Goal: Information Seeking & Learning: Learn about a topic

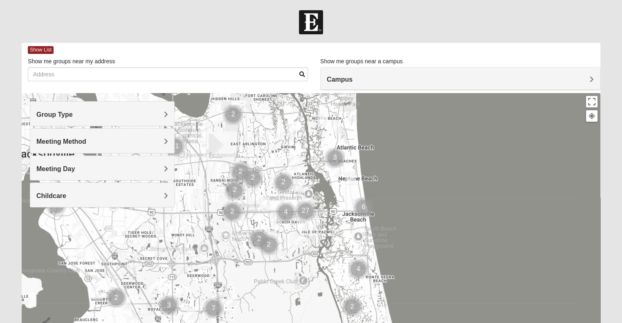
drag, startPoint x: 379, startPoint y: 239, endPoint x: 371, endPoint y: 193, distance: 46.1
click at [371, 193] on div "To navigate, press the arrow keys." at bounding box center [311, 256] width 578 height 327
click at [376, 209] on img "Cluster of 6 groups" at bounding box center [363, 207] width 27 height 27
click at [376, 209] on div "To navigate, press the arrow keys." at bounding box center [311, 256] width 578 height 327
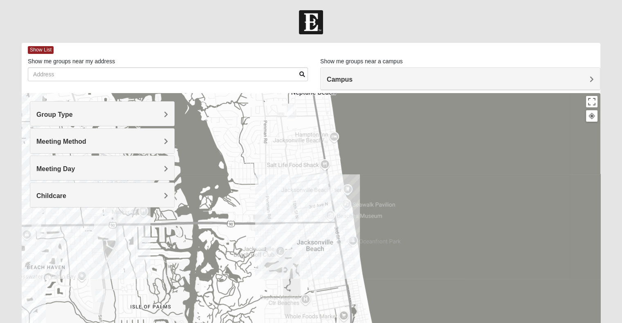
click at [328, 192] on img "Mens Mauney/Windesheim 32266" at bounding box center [329, 194] width 16 height 20
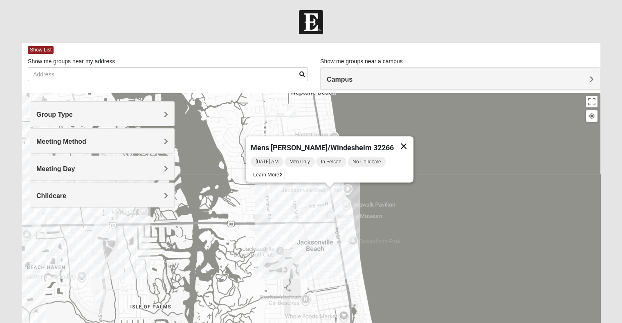
click at [394, 142] on button "Close" at bounding box center [404, 146] width 20 height 20
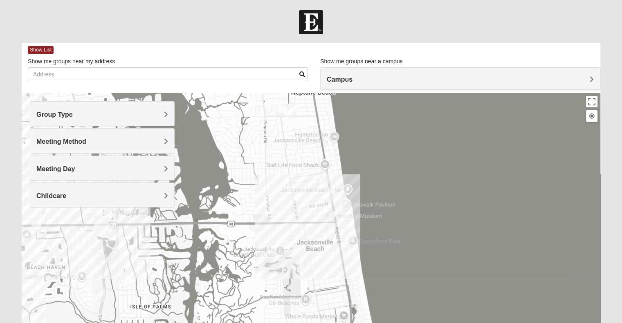
click at [329, 192] on img "Mens Mauney/Windesheim 32266" at bounding box center [329, 194] width 16 height 20
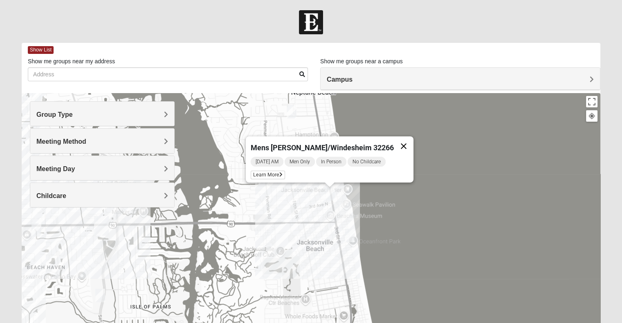
click at [394, 142] on button "Close" at bounding box center [404, 146] width 20 height 20
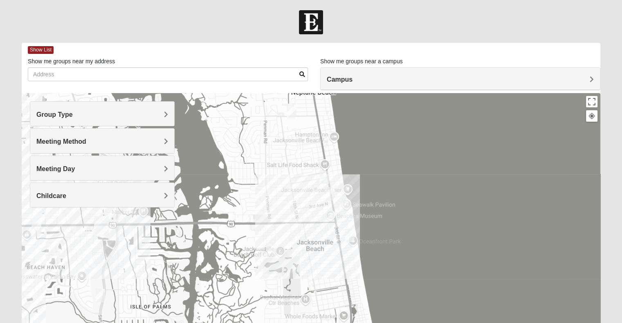
click at [341, 197] on div "To navigate, press the arrow keys." at bounding box center [311, 256] width 578 height 327
click at [340, 197] on div "To navigate, press the arrow keys." at bounding box center [311, 256] width 578 height 327
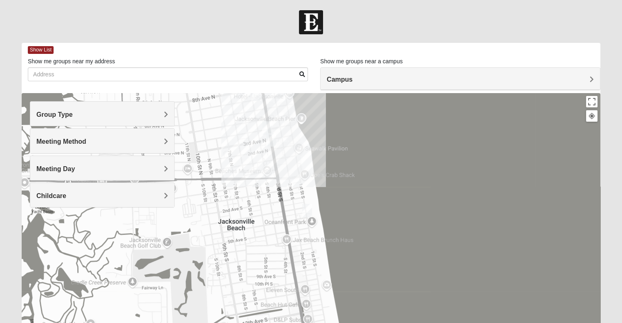
drag, startPoint x: 319, startPoint y: 230, endPoint x: 263, endPoint y: 153, distance: 94.5
click at [264, 154] on div at bounding box center [311, 256] width 578 height 327
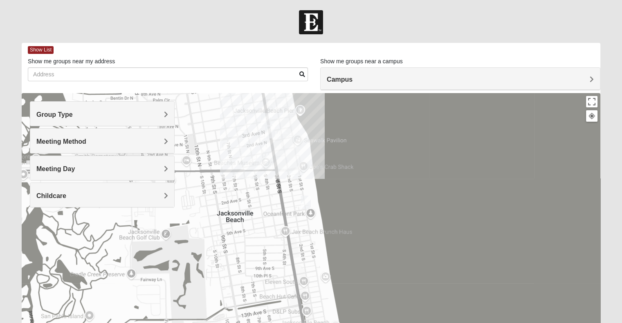
click at [306, 199] on img "Mixed Watkins 32250" at bounding box center [305, 202] width 16 height 20
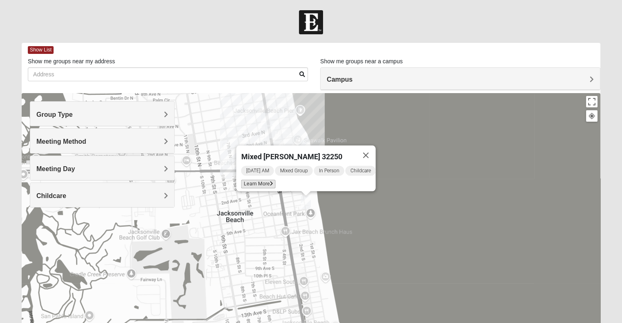
click at [256, 180] on span "Learn More" at bounding box center [258, 184] width 34 height 9
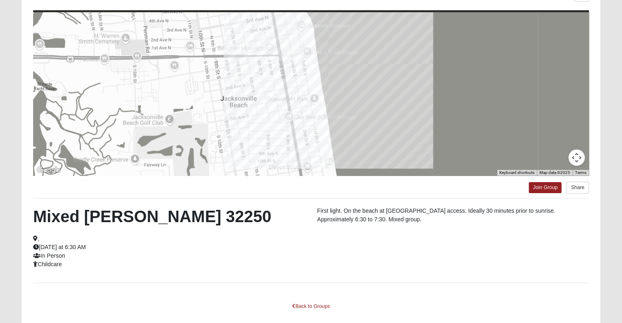
scroll to position [82, 0]
